Goal: Information Seeking & Learning: Learn about a topic

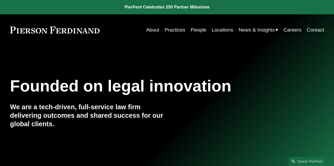
drag, startPoint x: 0, startPoint y: 0, endPoint x: 269, endPoint y: 40, distance: 271.9
click at [0, 0] on span "News" at bounding box center [0, 0] width 0 height 0
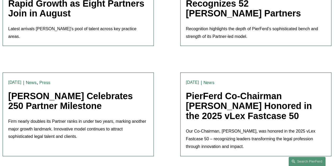
scroll to position [191, 0]
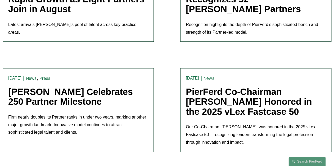
click at [60, 94] on link "[PERSON_NAME] Celebrates 250 Partner Milestone" at bounding box center [70, 97] width 125 height 20
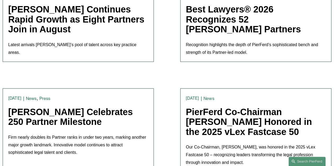
scroll to position [127, 0]
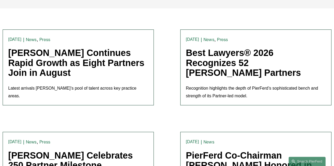
click at [59, 63] on link "[PERSON_NAME] Continues Rapid Growth as Eight Partners Join in August" at bounding box center [76, 63] width 136 height 30
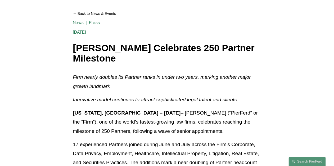
scroll to position [64, 0]
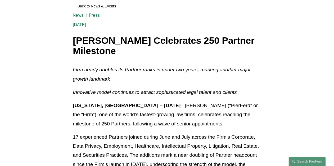
click at [159, 107] on p "New York, NY – August 20, 2025 – Pierson Ferdinand LLP (“PierFerd” or the “Firm…" at bounding box center [167, 114] width 189 height 27
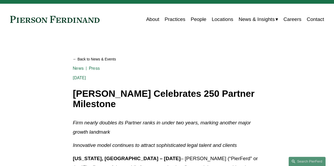
scroll to position [0, 0]
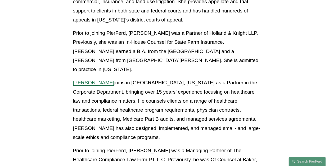
scroll to position [657, 0]
